Goal: Book appointment/travel/reservation

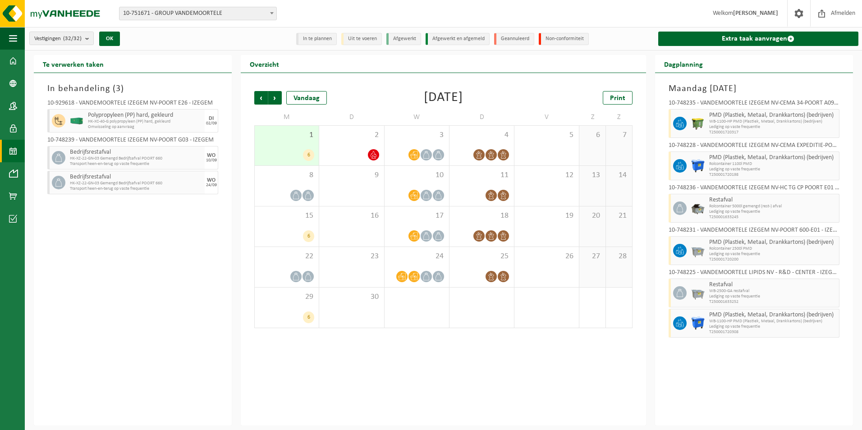
click at [289, 141] on div "1 6" at bounding box center [287, 146] width 64 height 40
click at [363, 147] on div "2" at bounding box center [351, 146] width 65 height 40
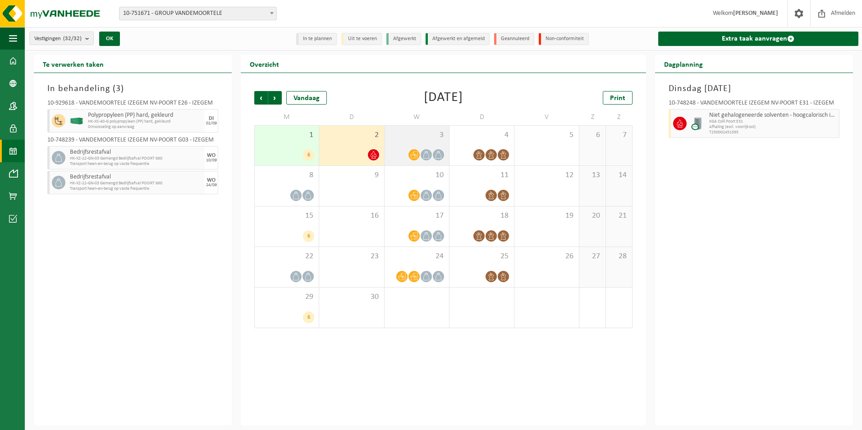
click at [434, 143] on div "3" at bounding box center [417, 146] width 65 height 40
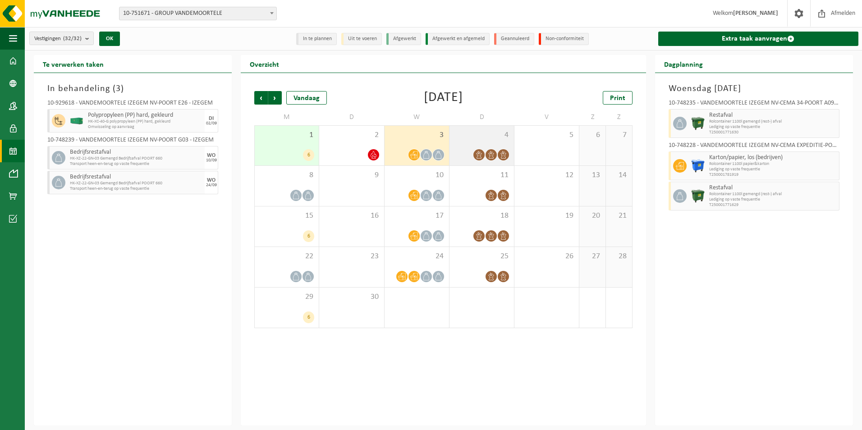
click at [478, 144] on div "4" at bounding box center [482, 146] width 65 height 40
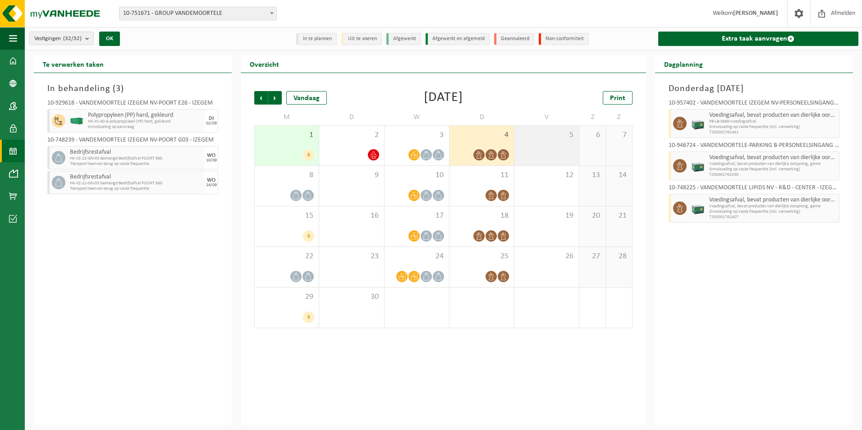
click at [538, 154] on div "5" at bounding box center [547, 146] width 65 height 40
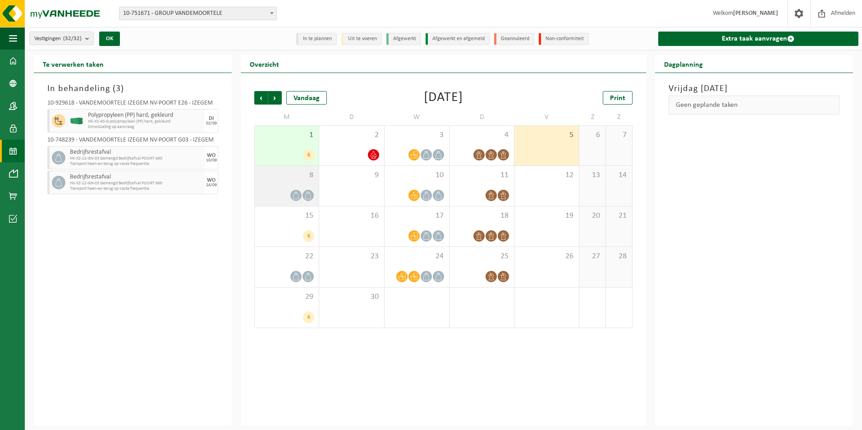
click at [304, 189] on div at bounding box center [286, 195] width 55 height 12
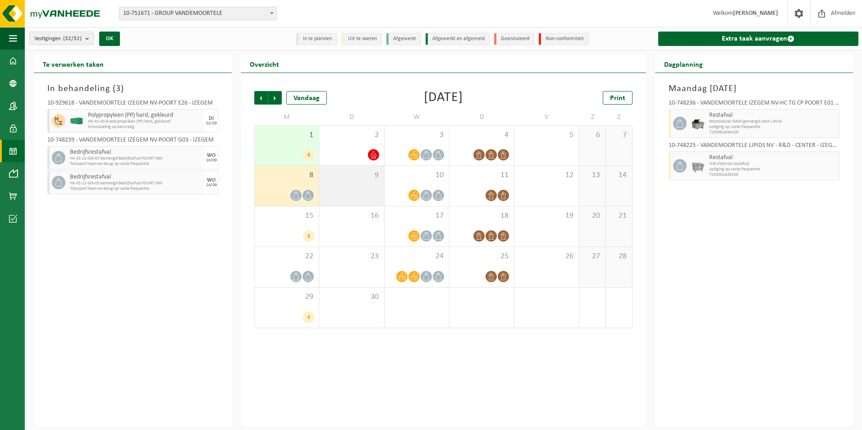
click at [338, 193] on div "9" at bounding box center [351, 186] width 65 height 40
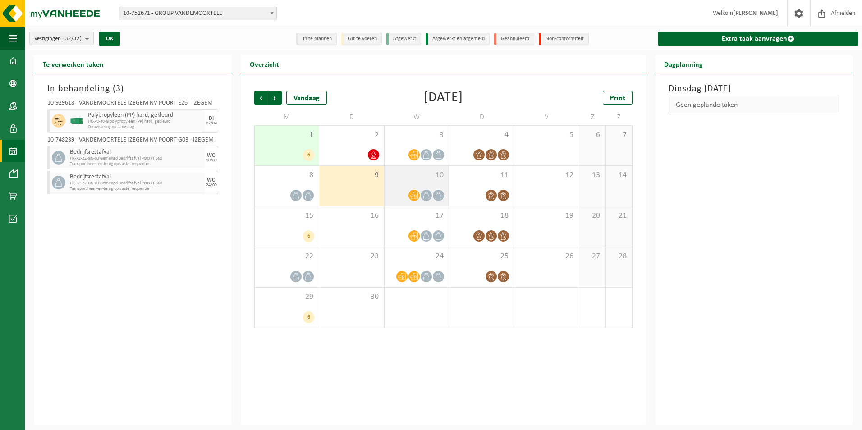
click at [413, 181] on div "10" at bounding box center [417, 186] width 65 height 40
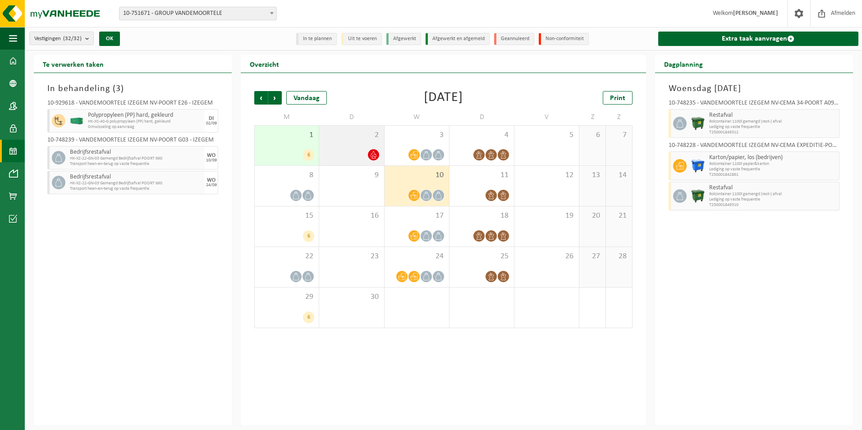
click at [352, 151] on div at bounding box center [351, 155] width 55 height 12
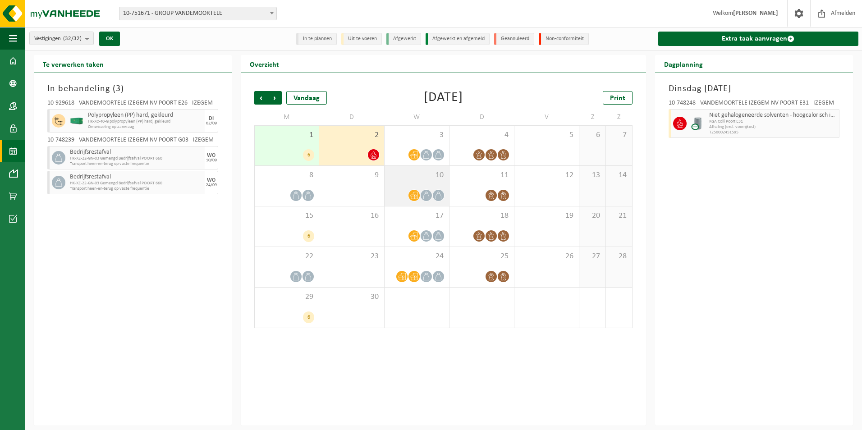
click at [410, 185] on div "10" at bounding box center [417, 186] width 65 height 40
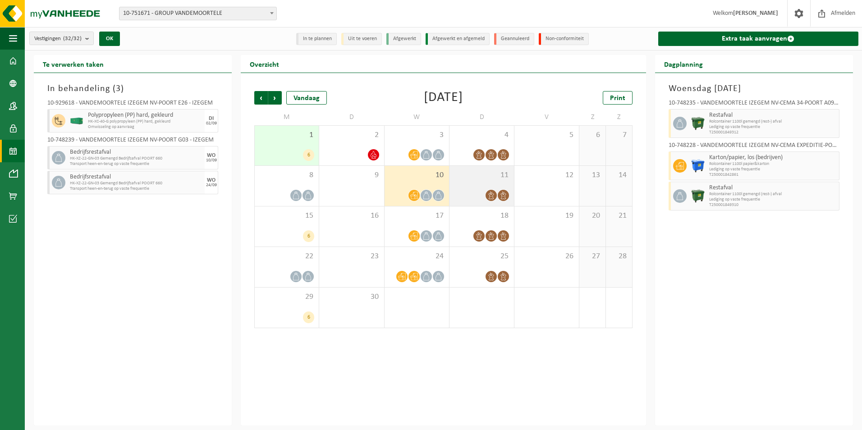
click at [487, 183] on div "11" at bounding box center [482, 186] width 65 height 40
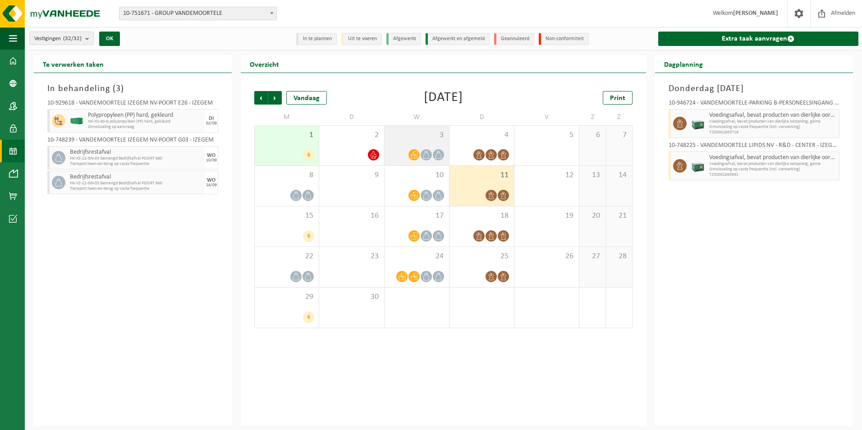
click at [432, 133] on span "3" at bounding box center [416, 135] width 55 height 10
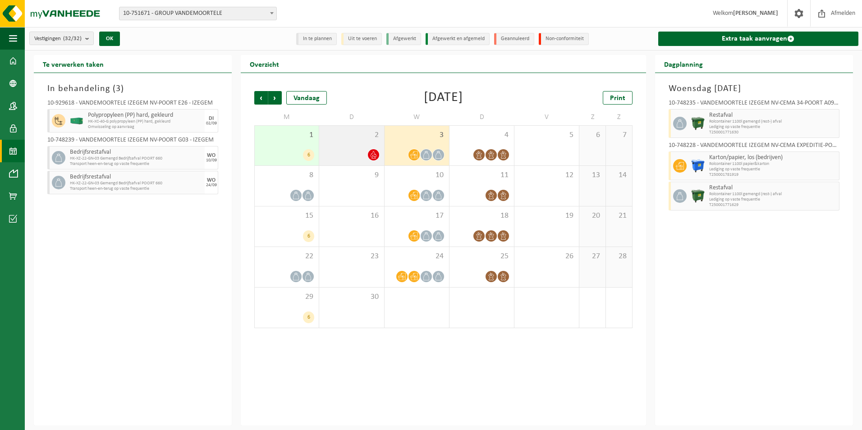
click at [363, 139] on span "2" at bounding box center [351, 135] width 55 height 10
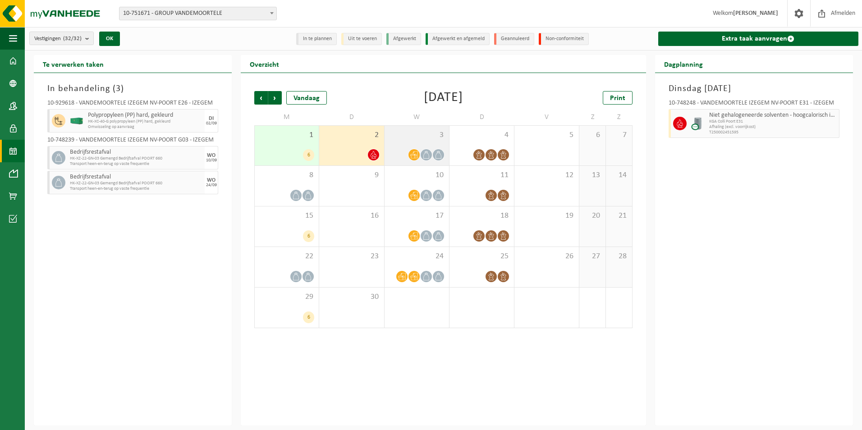
click at [422, 139] on span "3" at bounding box center [416, 135] width 55 height 10
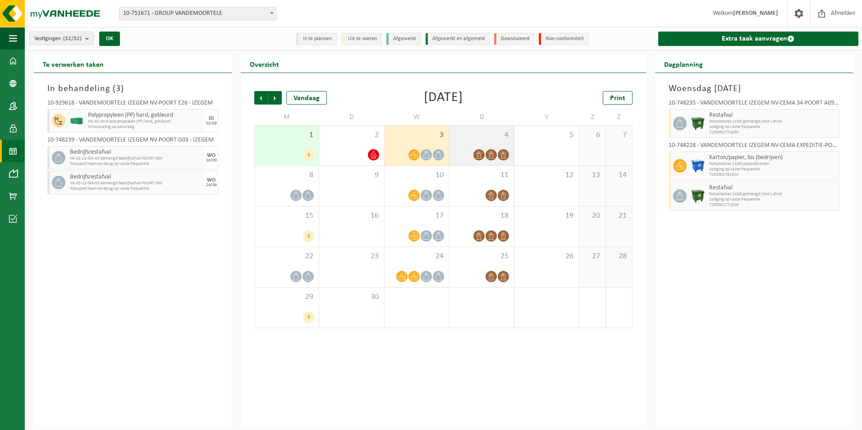
click at [500, 141] on div "4" at bounding box center [482, 146] width 65 height 40
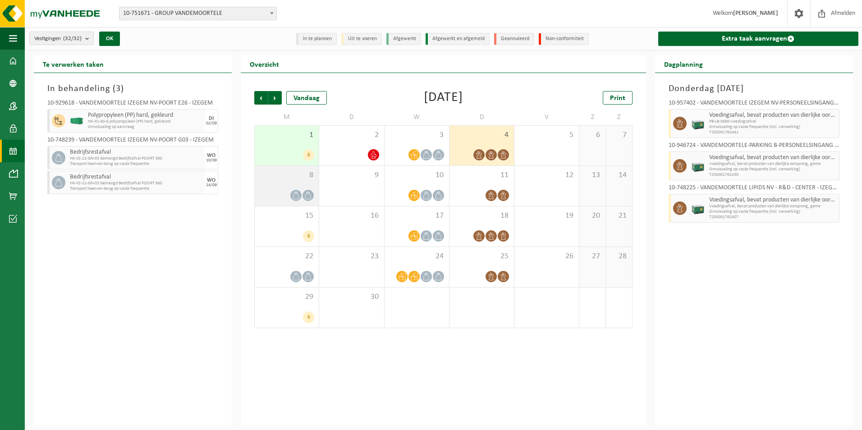
click at [294, 176] on span "8" at bounding box center [286, 176] width 55 height 10
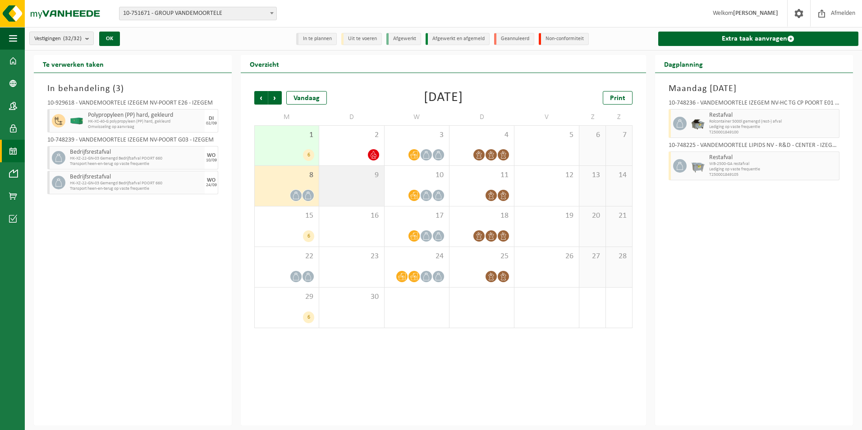
click at [350, 189] on div "9" at bounding box center [351, 186] width 65 height 40
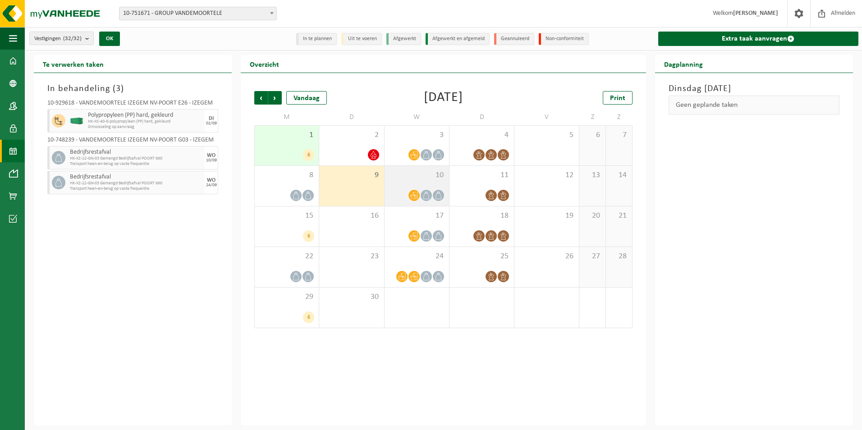
click at [443, 181] on div "10" at bounding box center [417, 186] width 65 height 40
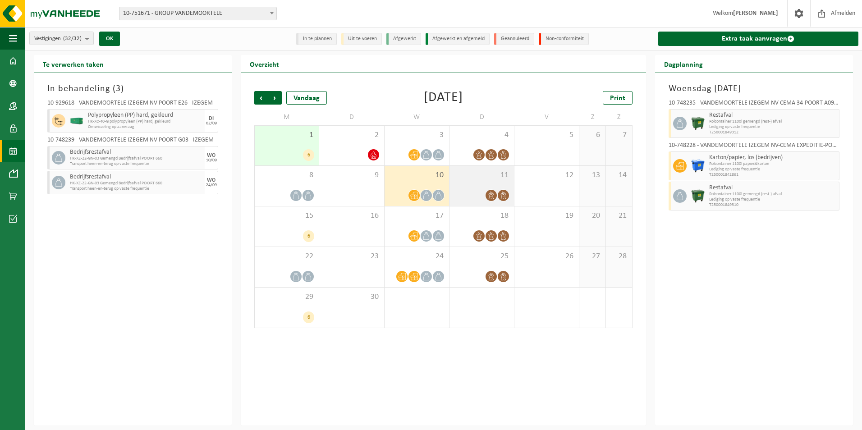
click at [493, 184] on div "11" at bounding box center [482, 186] width 65 height 40
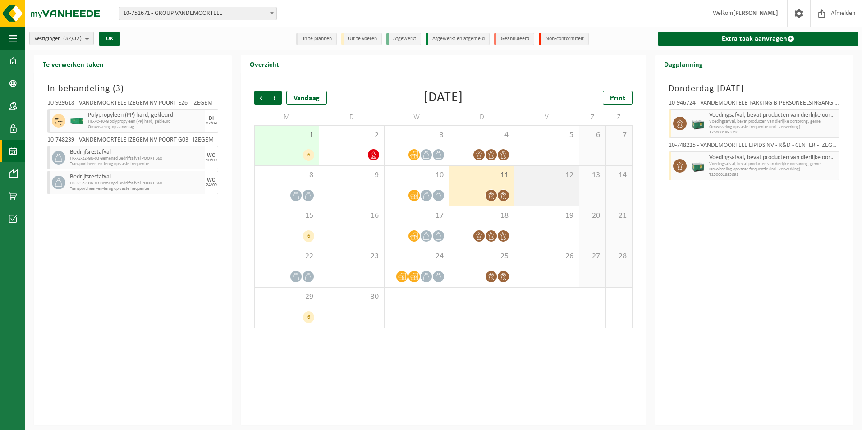
click at [542, 186] on div "12" at bounding box center [547, 186] width 65 height 40
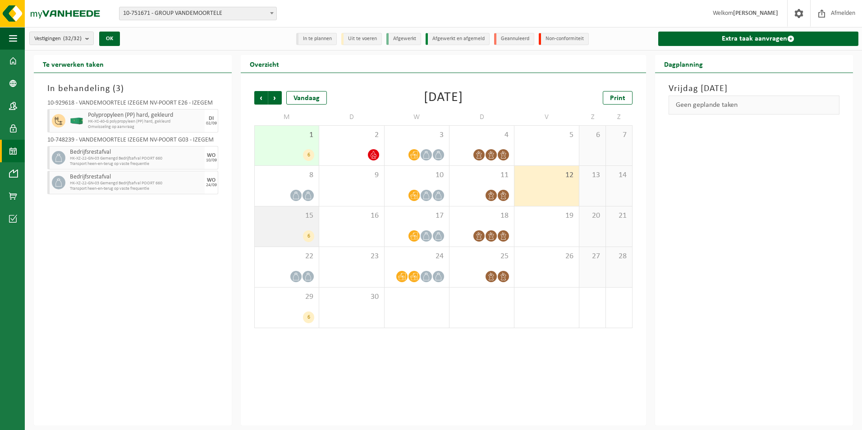
click at [303, 219] on span "15" at bounding box center [286, 216] width 55 height 10
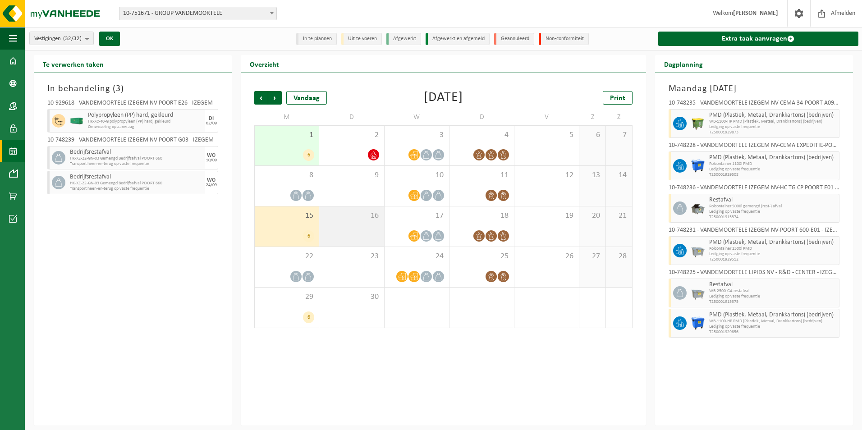
click at [358, 226] on div "16" at bounding box center [351, 227] width 65 height 40
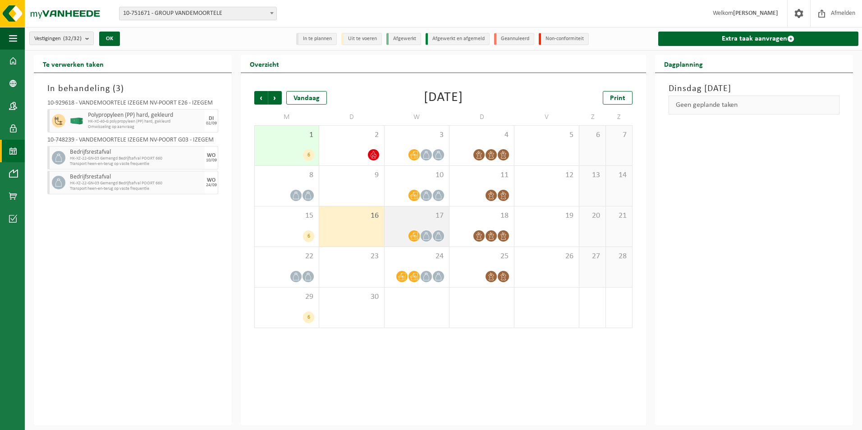
click at [440, 223] on div "17" at bounding box center [417, 227] width 65 height 40
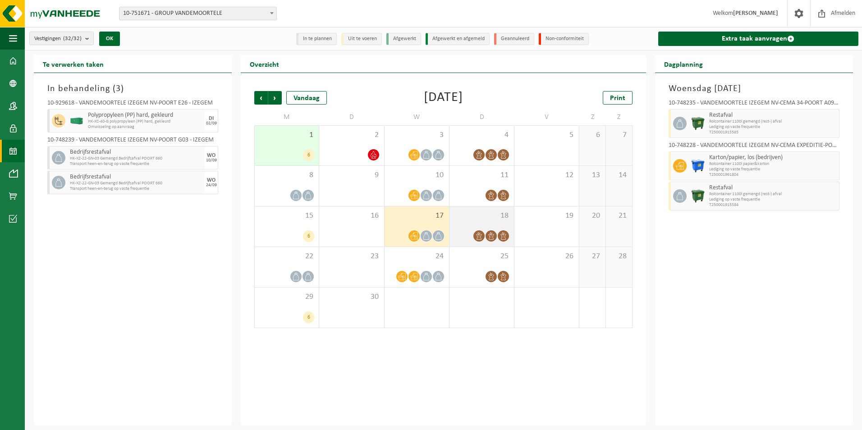
click at [487, 223] on div "18" at bounding box center [482, 227] width 65 height 40
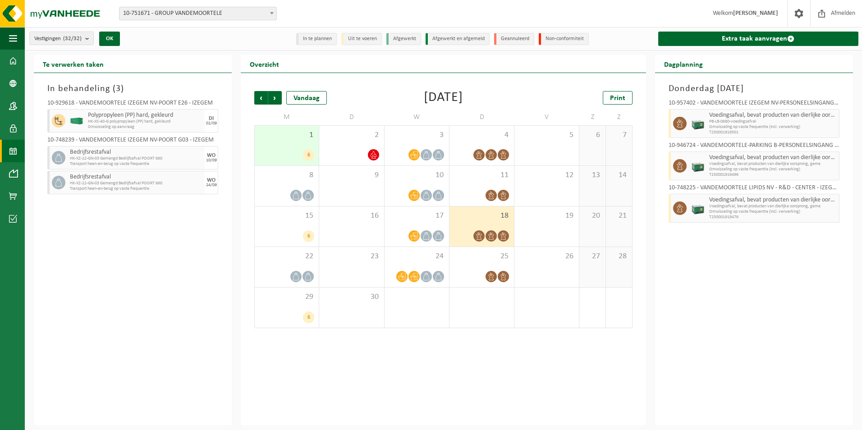
drag, startPoint x: 379, startPoint y: 94, endPoint x: 342, endPoint y: 99, distance: 37.3
click at [376, 96] on div "Vorige Volgende Vandaag [DATE] Print" at bounding box center [443, 98] width 378 height 14
click at [258, 99] on span "Vorige" at bounding box center [261, 98] width 14 height 14
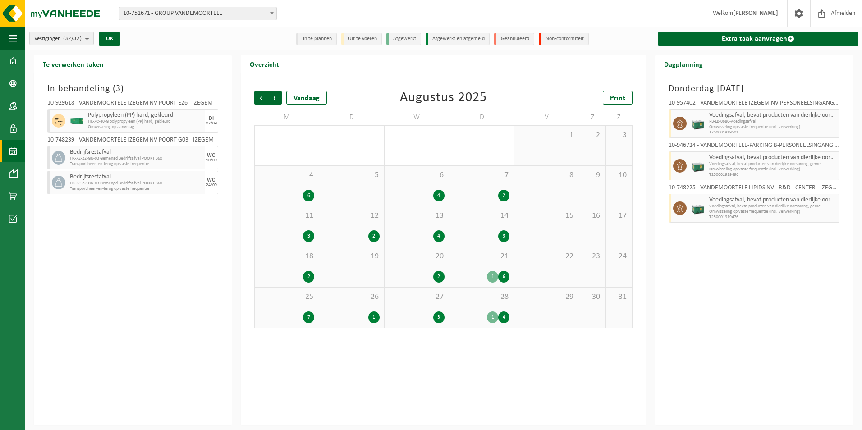
click at [258, 99] on span "Vorige" at bounding box center [261, 98] width 14 height 14
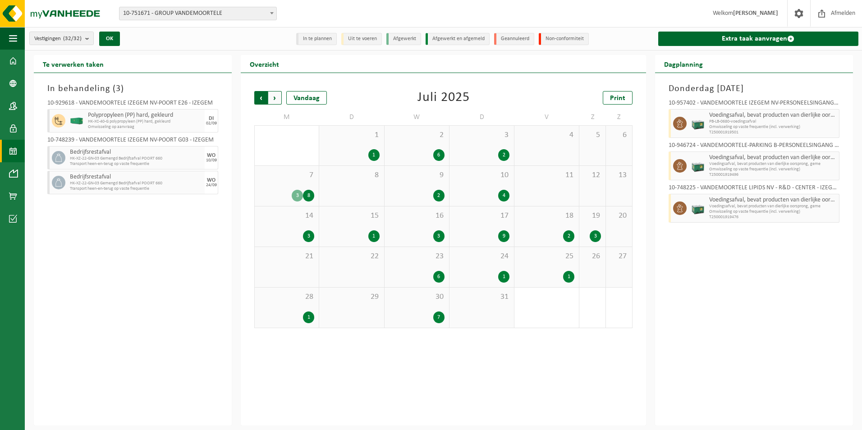
click at [275, 99] on span "Volgende" at bounding box center [275, 98] width 14 height 14
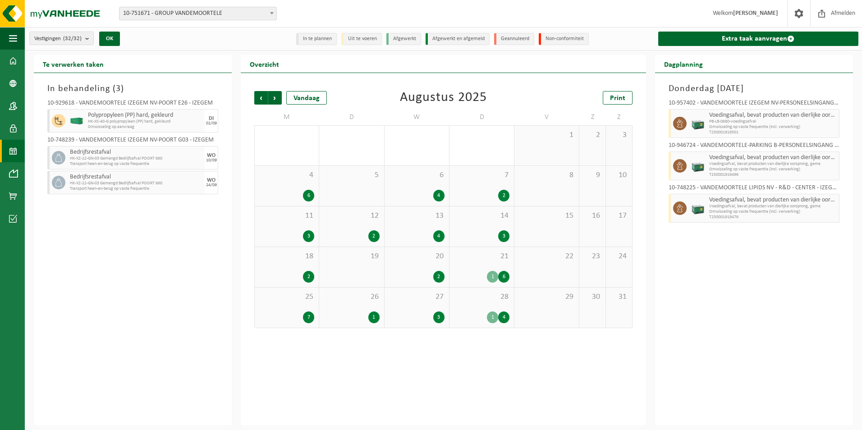
click at [429, 231] on div "4" at bounding box center [416, 237] width 55 height 12
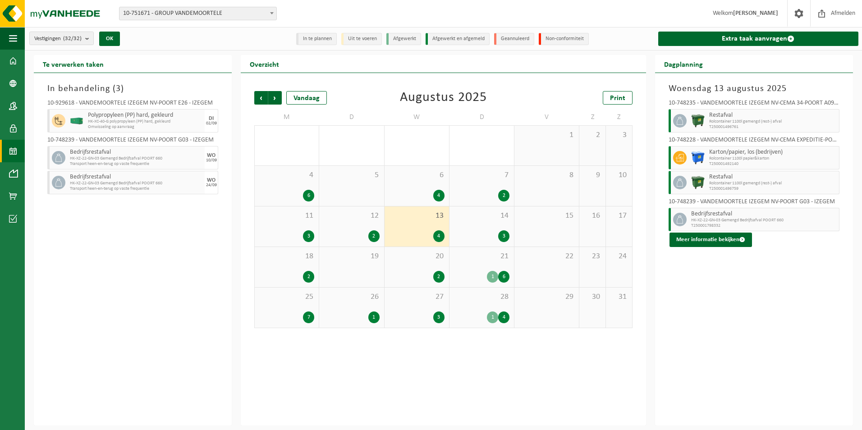
click at [297, 188] on div "4 6" at bounding box center [287, 186] width 64 height 40
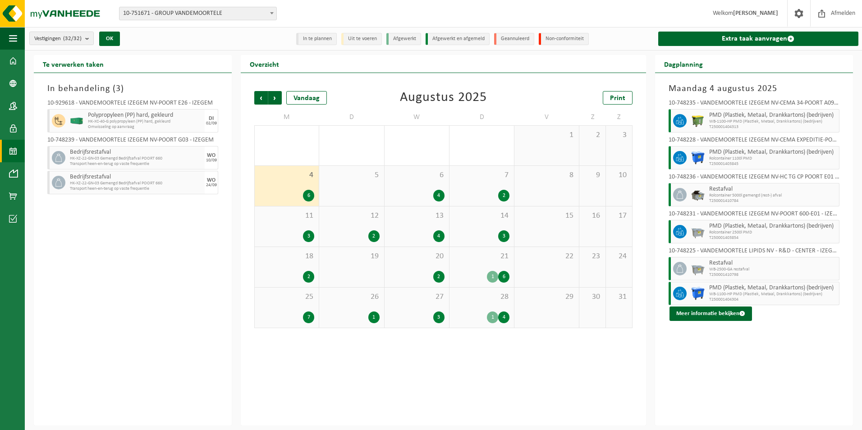
click at [434, 183] on div "6 4" at bounding box center [417, 186] width 65 height 40
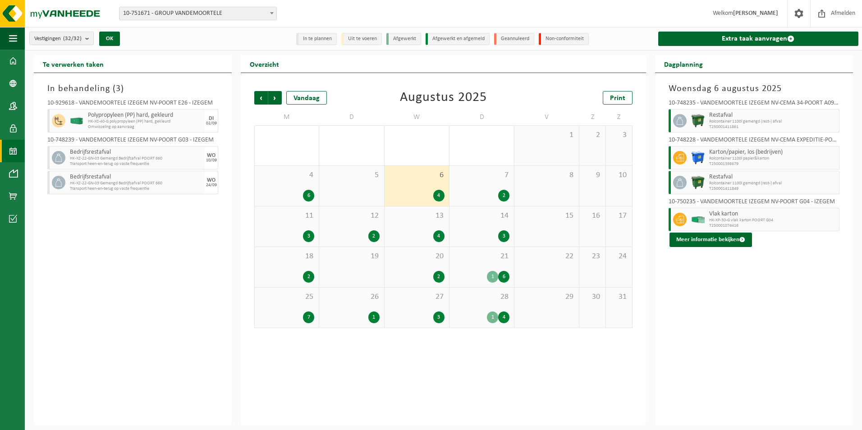
click at [474, 187] on div "7 2" at bounding box center [482, 186] width 65 height 40
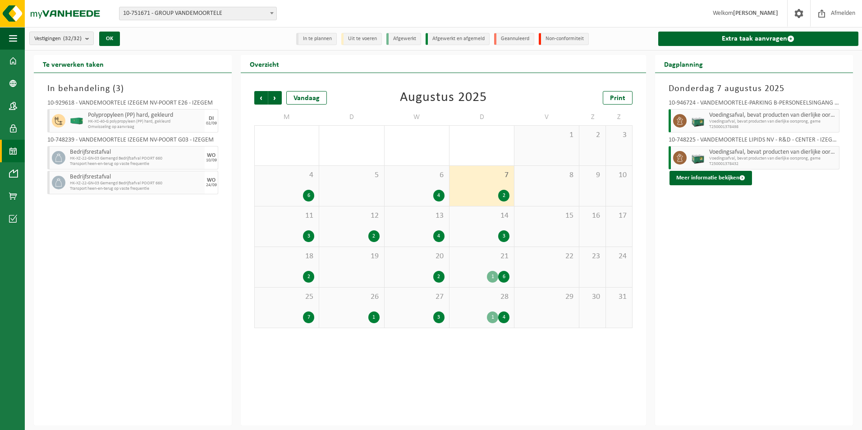
click at [279, 228] on div "11 3" at bounding box center [287, 227] width 64 height 40
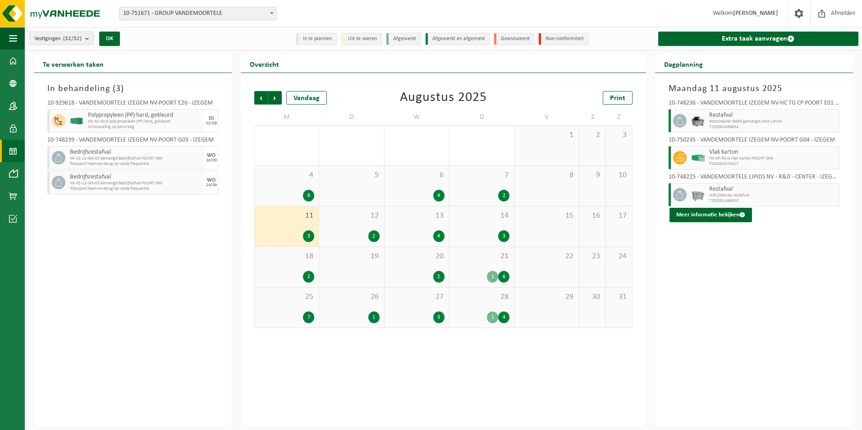
click at [363, 221] on div "12 2" at bounding box center [351, 227] width 65 height 40
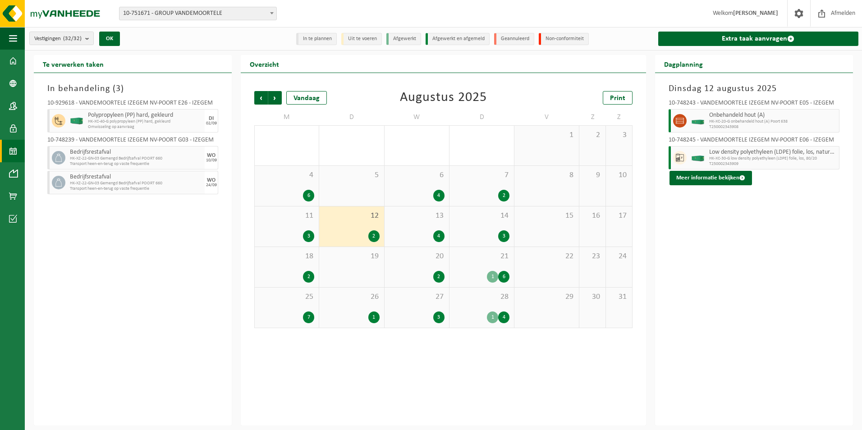
click at [404, 221] on div "13 4" at bounding box center [417, 227] width 65 height 40
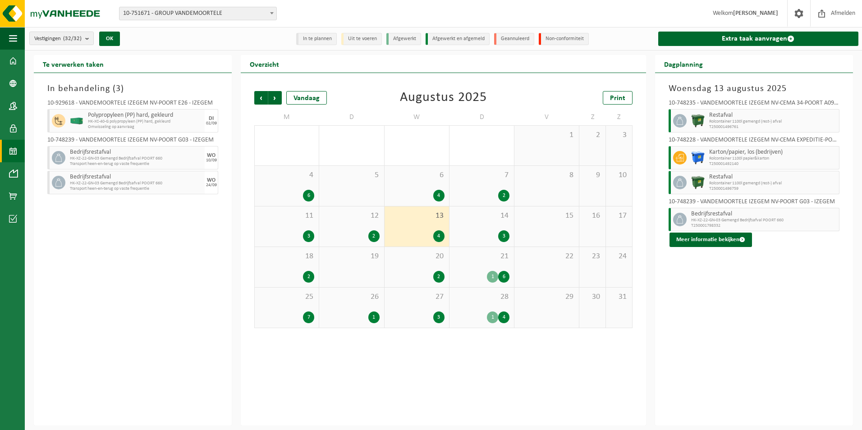
click at [351, 225] on div "12 2" at bounding box center [351, 227] width 65 height 40
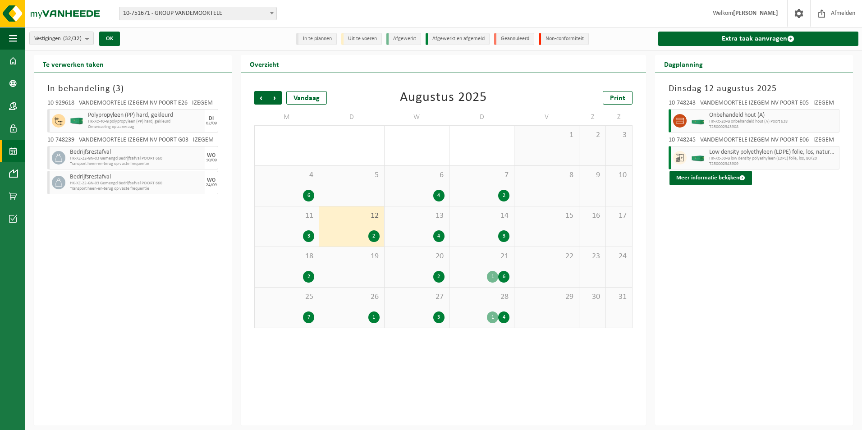
click at [406, 226] on div "13 4" at bounding box center [417, 227] width 65 height 40
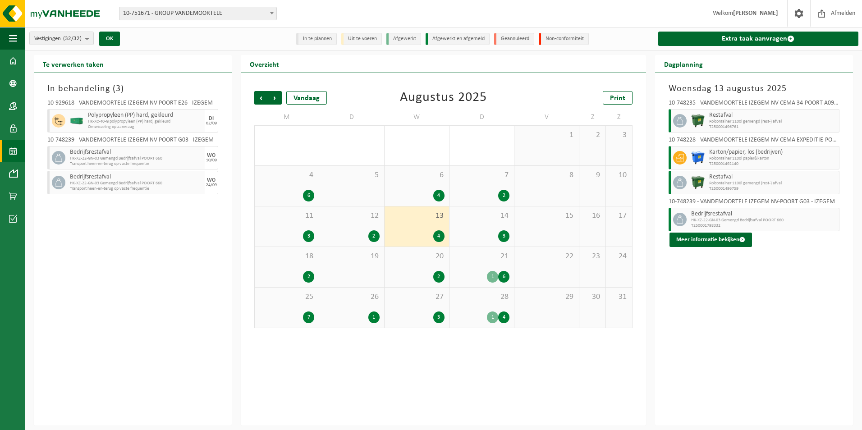
click at [471, 220] on span "14" at bounding box center [481, 216] width 55 height 10
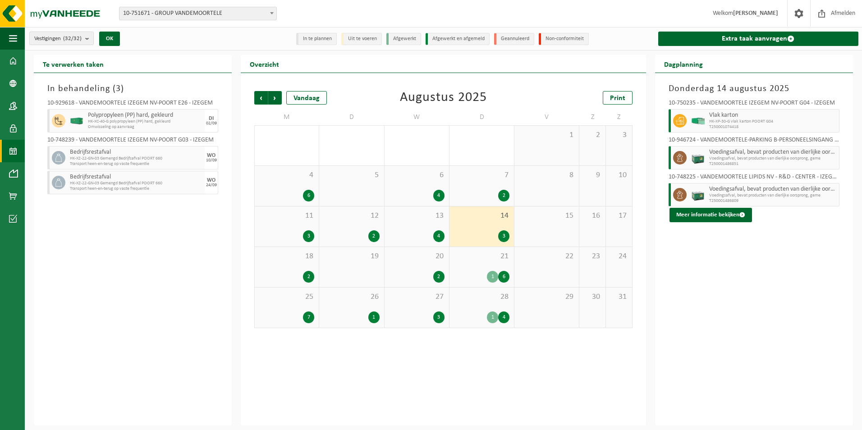
click at [296, 267] on div "18 2" at bounding box center [287, 267] width 64 height 40
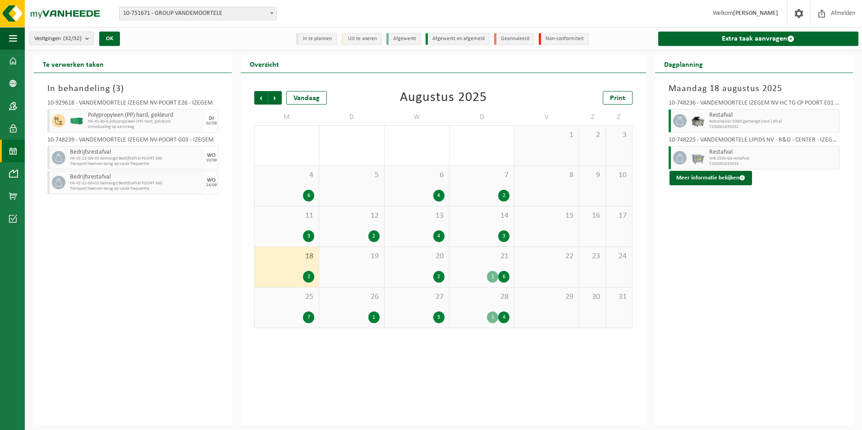
click at [333, 261] on span "19" at bounding box center [351, 257] width 55 height 10
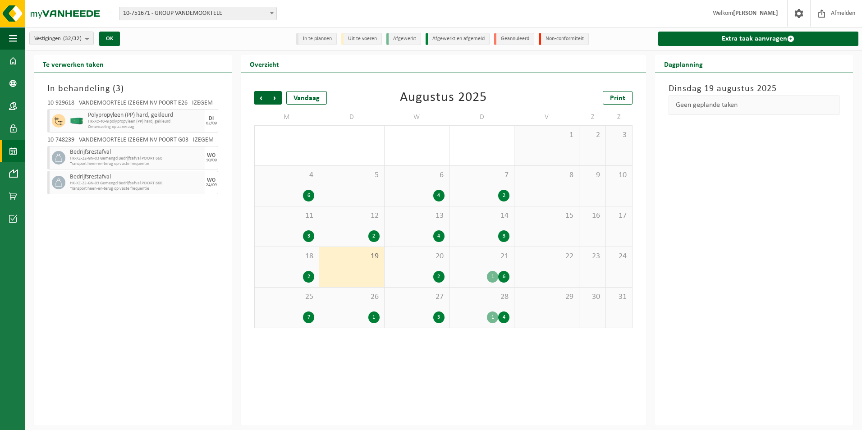
click at [428, 257] on span "20" at bounding box center [416, 257] width 55 height 10
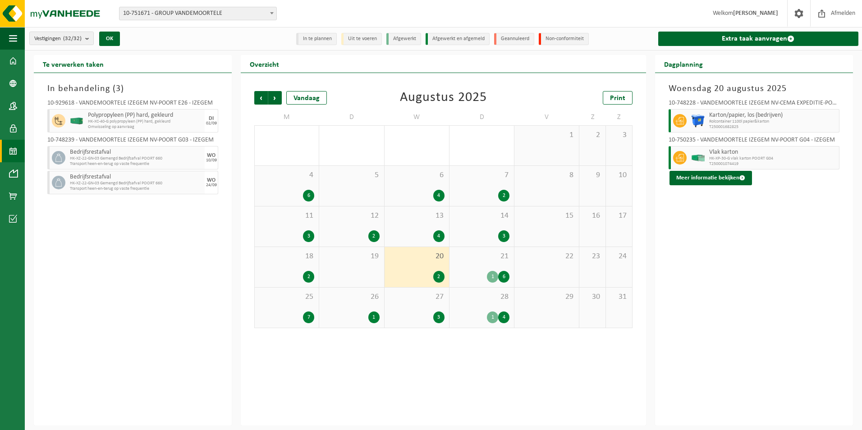
click at [481, 261] on span "21" at bounding box center [481, 257] width 55 height 10
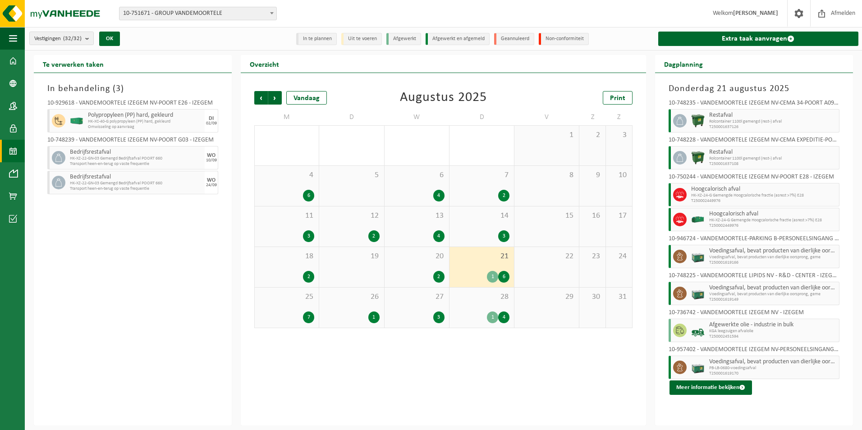
click at [306, 313] on div "7" at bounding box center [308, 318] width 11 height 12
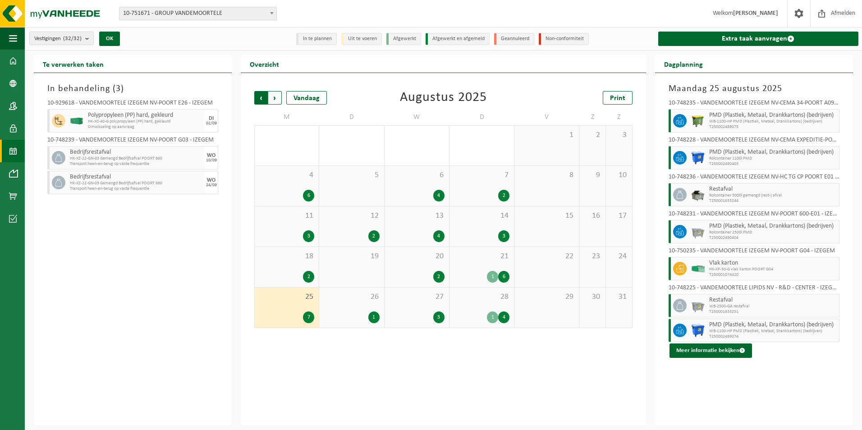
click at [276, 99] on span "Volgende" at bounding box center [275, 98] width 14 height 14
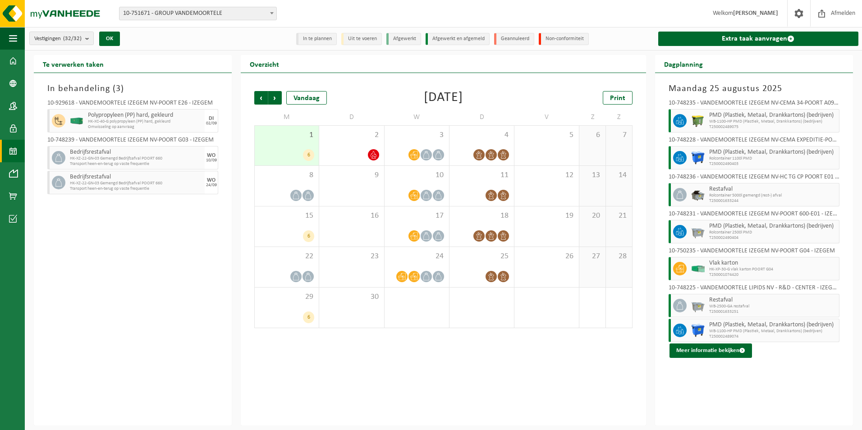
click at [732, 267] on span "HK-XP-30-G vlak karton POORT G04" at bounding box center [774, 269] width 128 height 5
click at [424, 147] on div "3" at bounding box center [417, 146] width 65 height 40
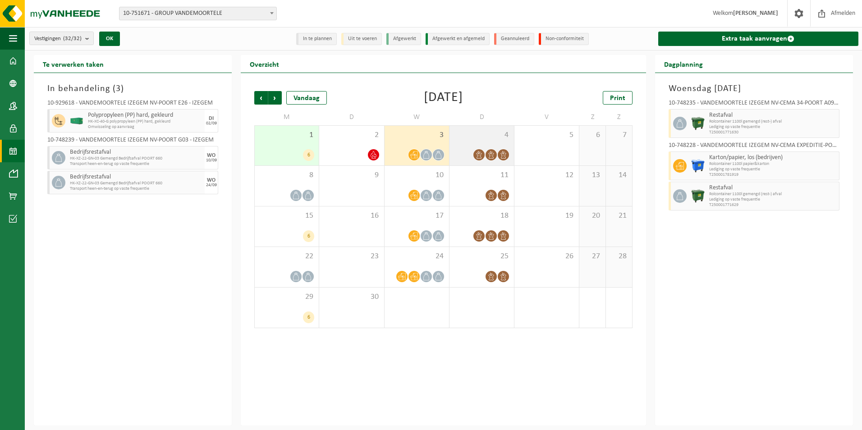
click at [470, 145] on div "4" at bounding box center [482, 146] width 65 height 40
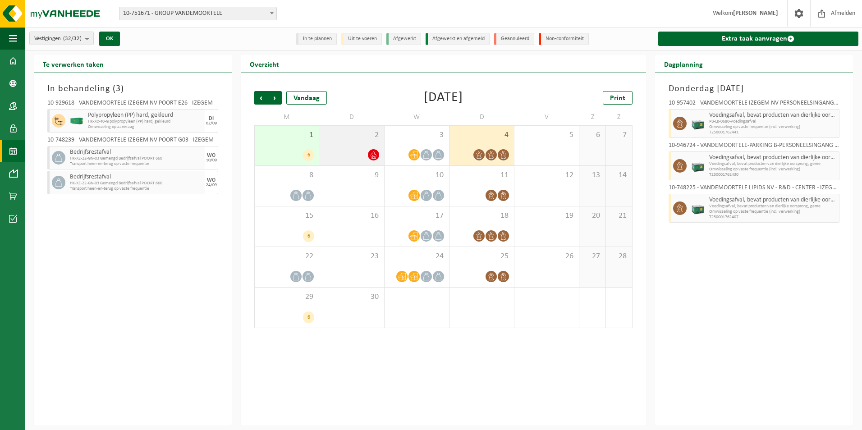
click at [351, 144] on div "2" at bounding box center [351, 146] width 65 height 40
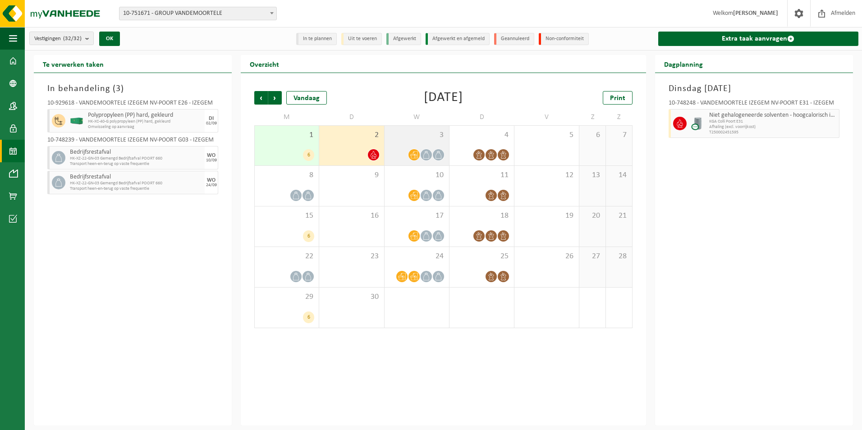
click at [420, 145] on div "3" at bounding box center [417, 146] width 65 height 40
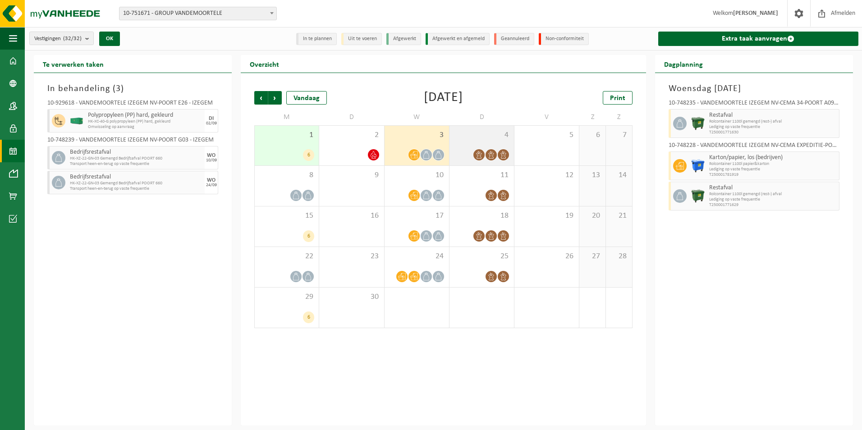
click at [485, 147] on div "4" at bounding box center [482, 146] width 65 height 40
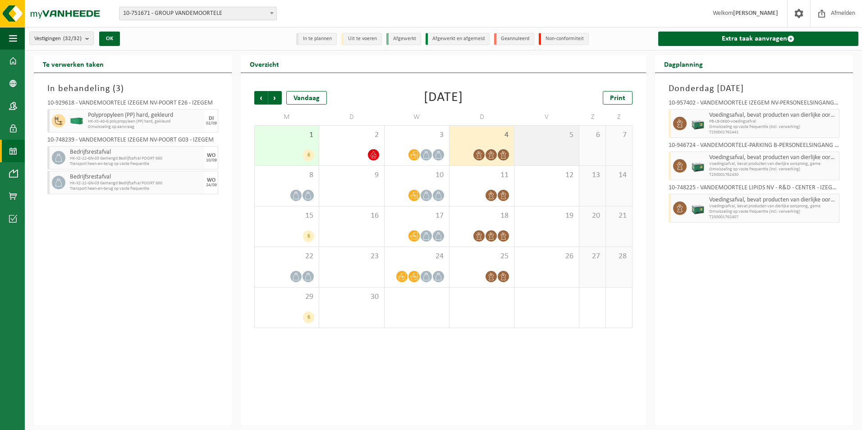
click at [540, 138] on span "5" at bounding box center [546, 135] width 55 height 10
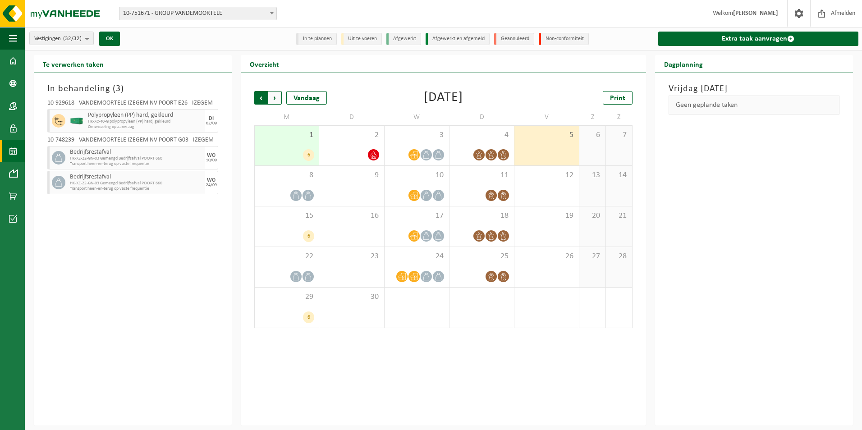
click at [274, 97] on span "Volgende" at bounding box center [275, 98] width 14 height 14
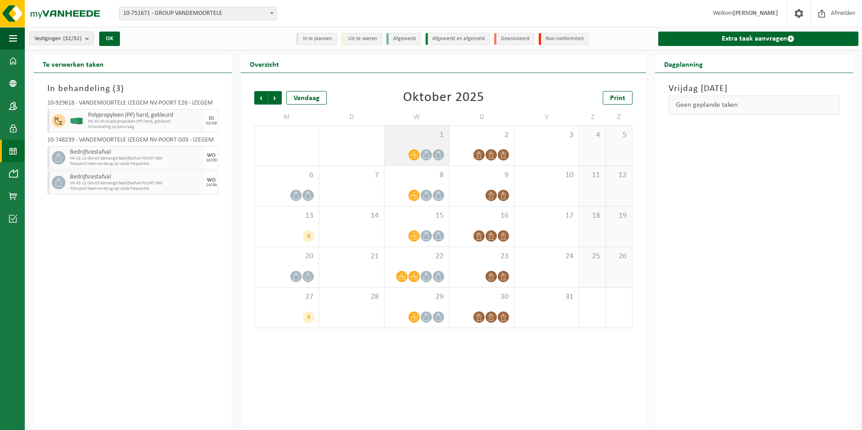
click at [426, 137] on span "1" at bounding box center [416, 135] width 55 height 10
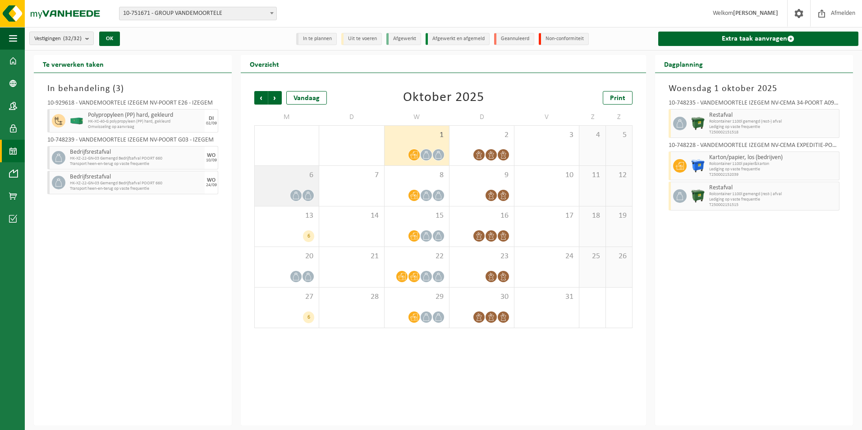
click at [299, 188] on div "6" at bounding box center [287, 186] width 64 height 40
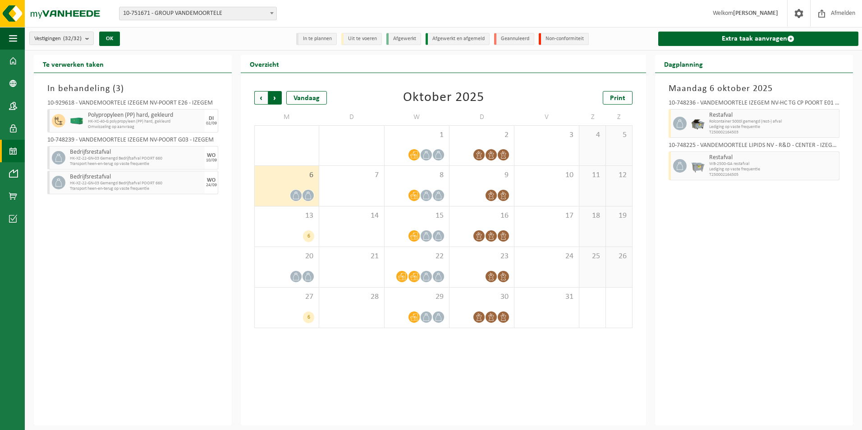
click at [260, 100] on span "Vorige" at bounding box center [261, 98] width 14 height 14
